Goal: Navigation & Orientation: Find specific page/section

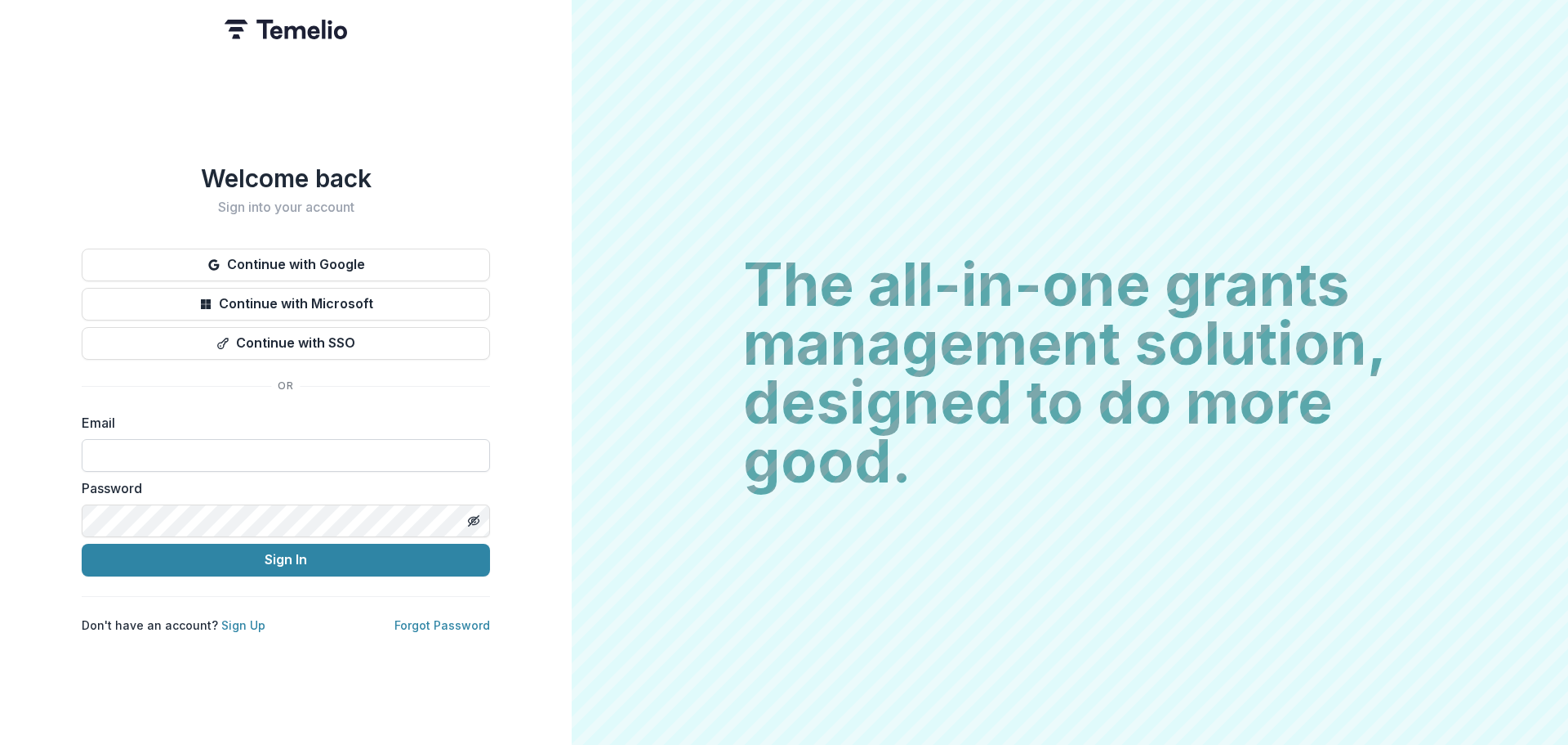
type input "**********"
click at [81, 544] on button "Sign In" at bounding box center [285, 560] width 408 height 33
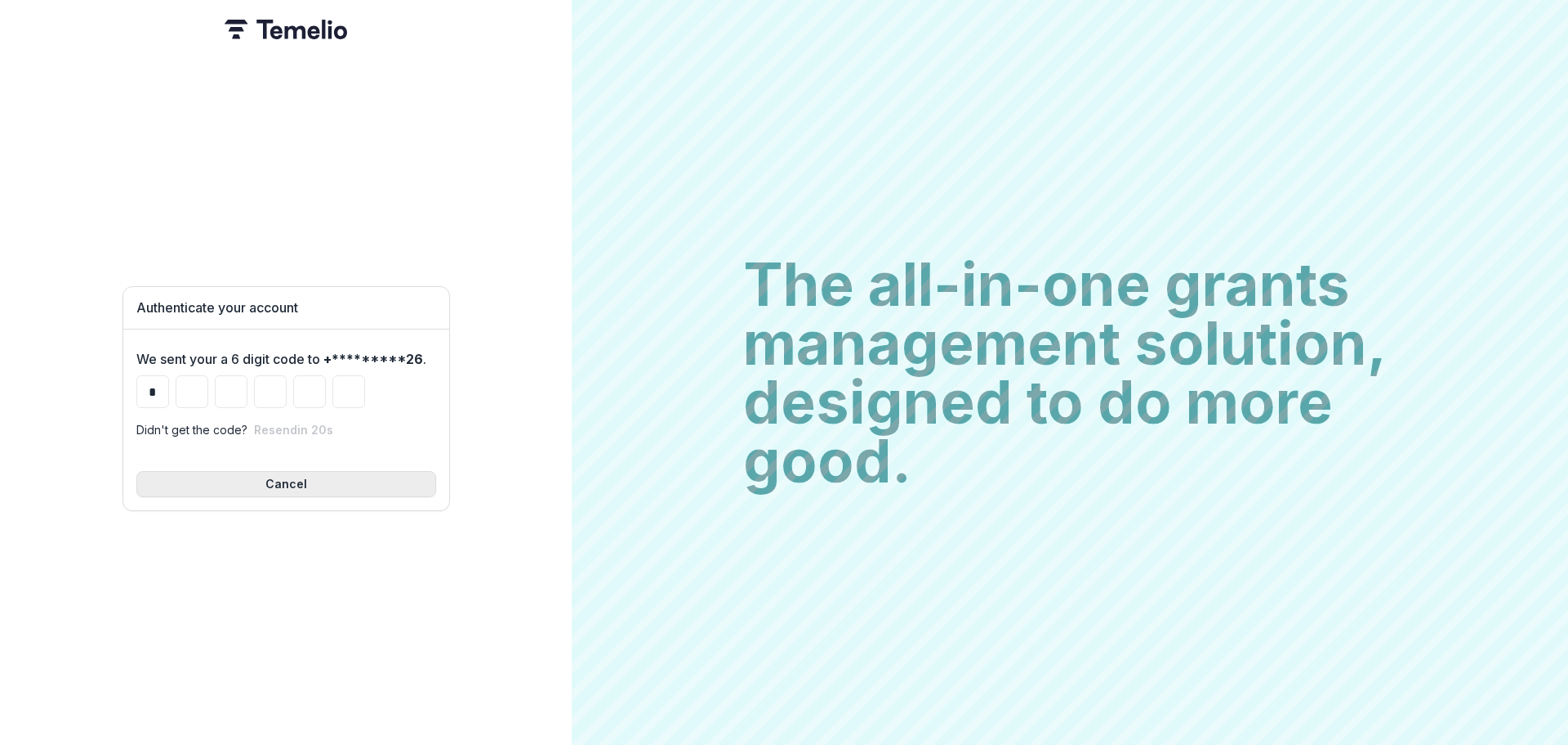
type input "*"
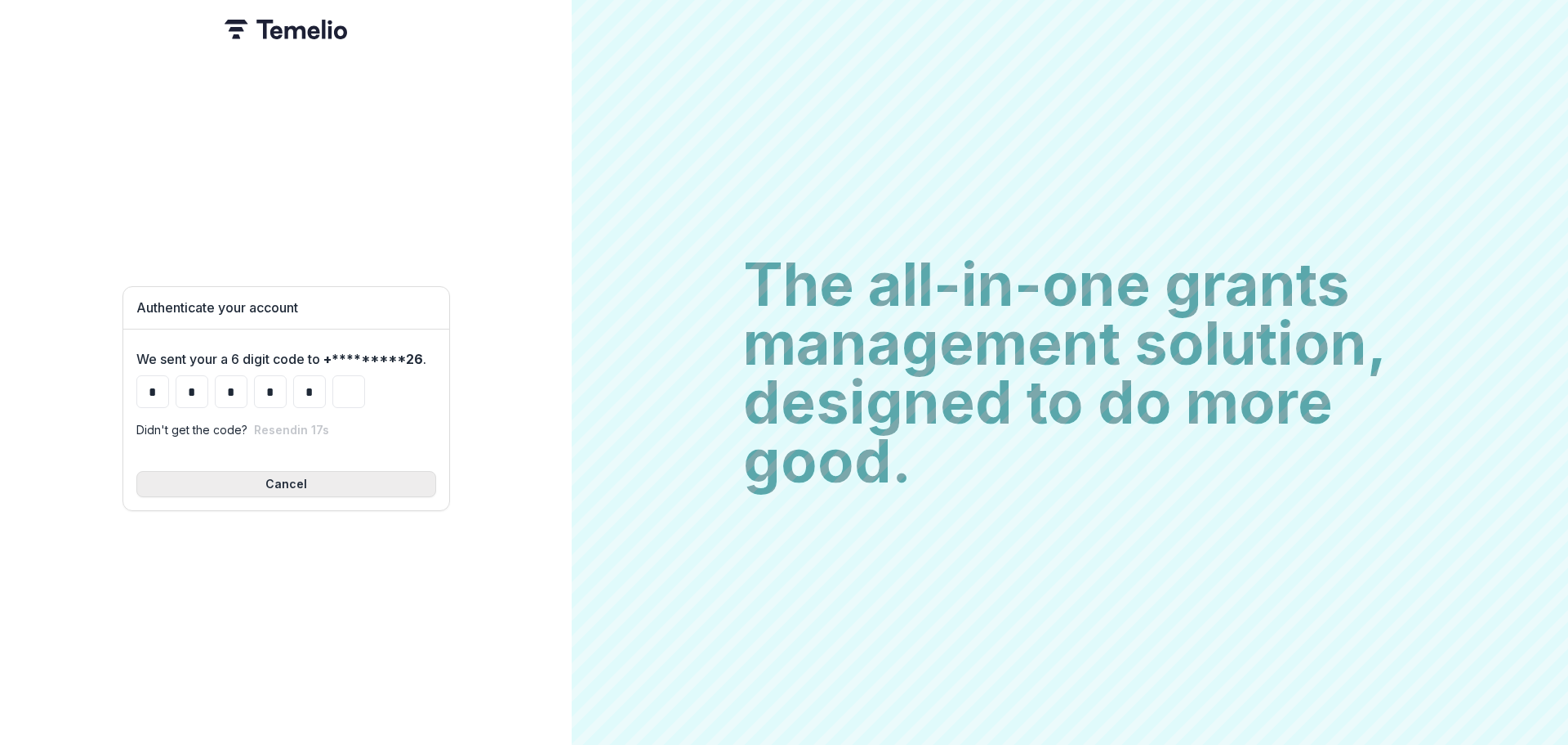
type input "*"
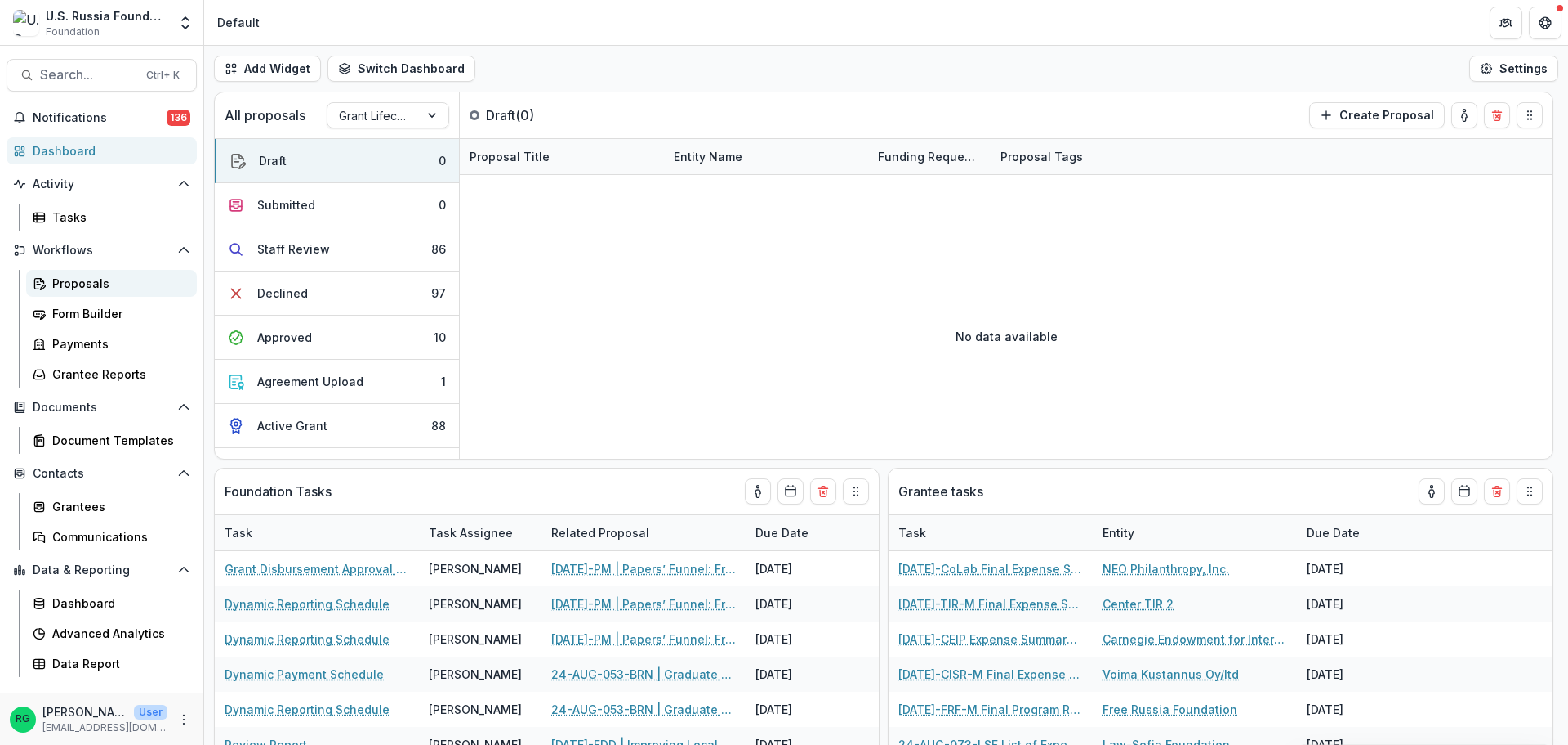
click at [80, 285] on div "Proposals" at bounding box center [118, 284] width 132 height 17
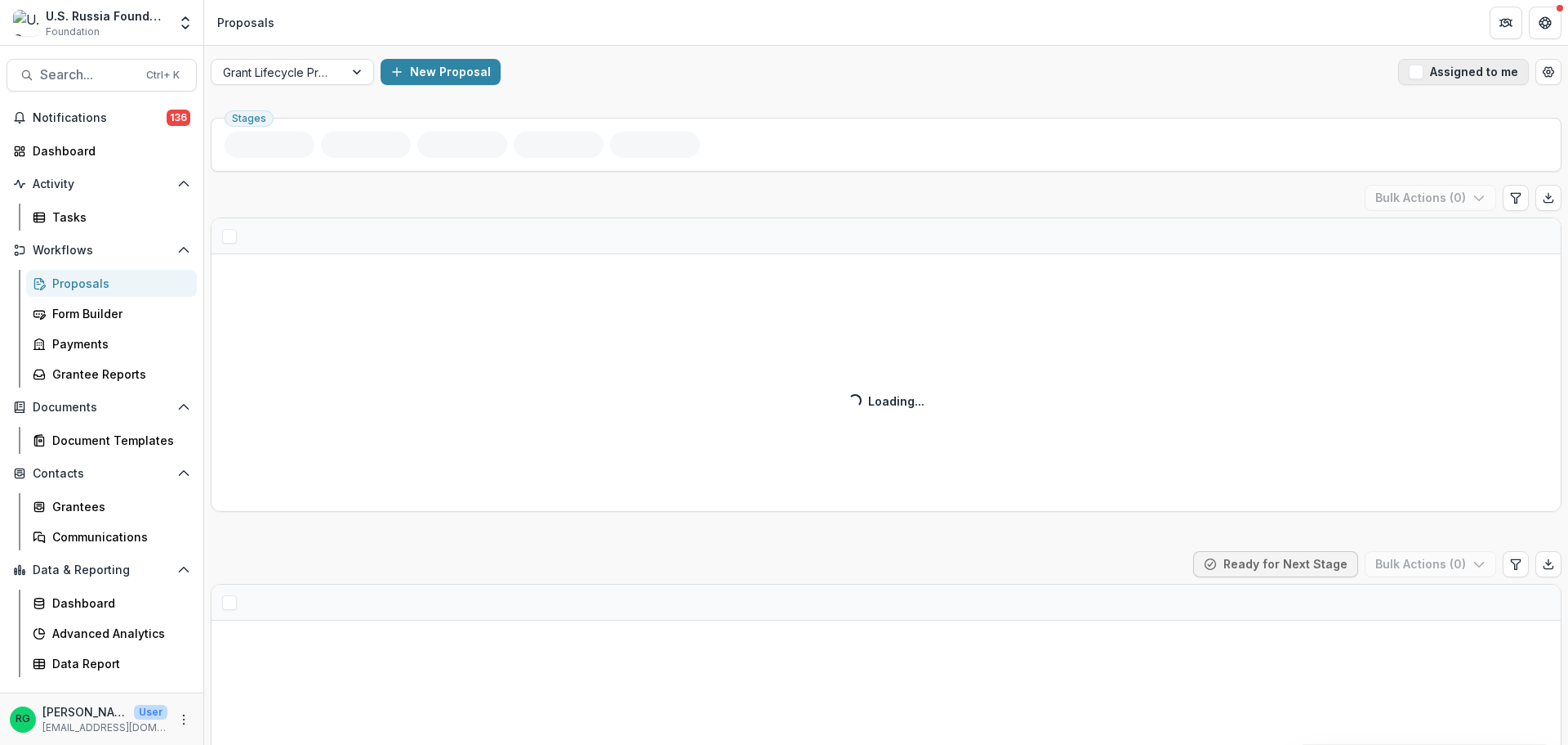
click at [1412, 75] on span "button" at bounding box center [1416, 71] width 15 height 15
